Goal: Information Seeking & Learning: Find specific page/section

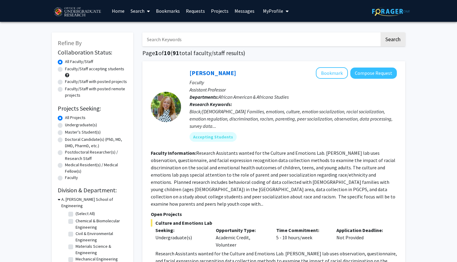
click at [271, 8] on button "My Profile" at bounding box center [275, 11] width 29 height 22
click at [287, 33] on span "View Profile" at bounding box center [300, 34] width 37 height 7
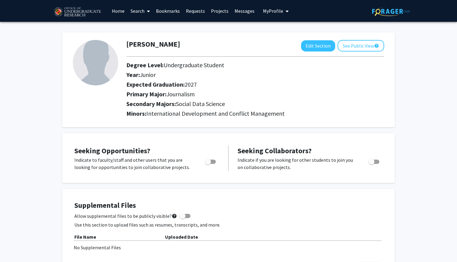
click at [186, 11] on link "Requests" at bounding box center [195, 10] width 25 height 21
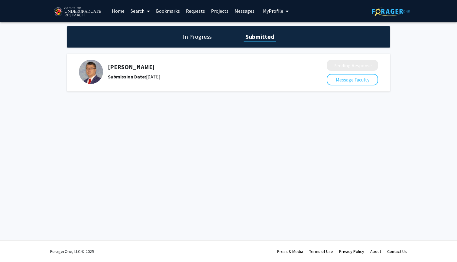
click at [196, 36] on h1 "In Progress" at bounding box center [197, 36] width 32 height 8
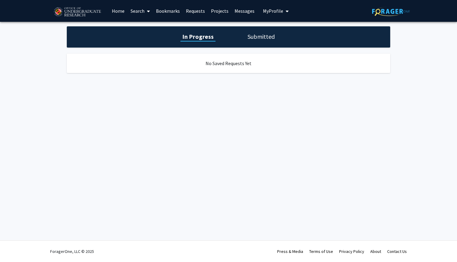
click at [137, 10] on link "Search" at bounding box center [140, 10] width 25 height 21
click at [145, 39] on span "Students" at bounding box center [146, 40] width 37 height 12
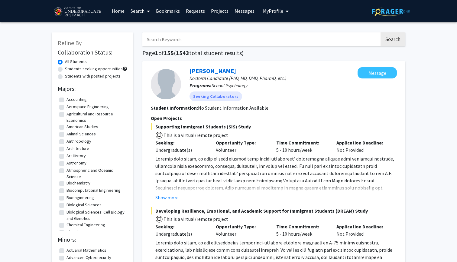
click at [162, 40] on input "Search Keywords" at bounding box center [260, 39] width 237 height 14
type input "[PERSON_NAME]"
drag, startPoint x: 162, startPoint y: 40, endPoint x: 387, endPoint y: 40, distance: 225.5
click at [387, 40] on button "Search" at bounding box center [393, 39] width 25 height 14
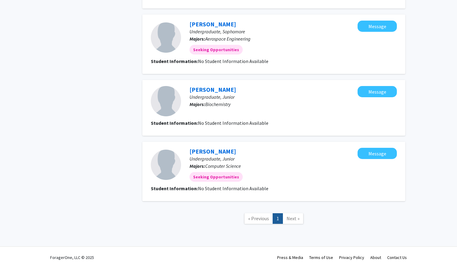
scroll to position [380, 0]
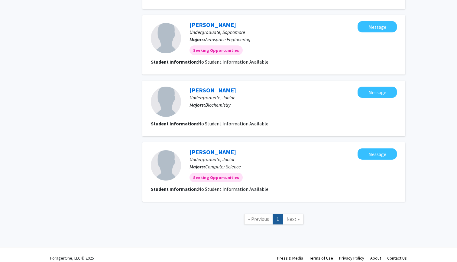
click at [291, 216] on span "Next »" at bounding box center [293, 219] width 13 height 6
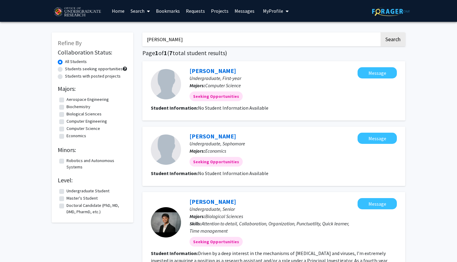
scroll to position [0, 0]
